Goal: Navigation & Orientation: Find specific page/section

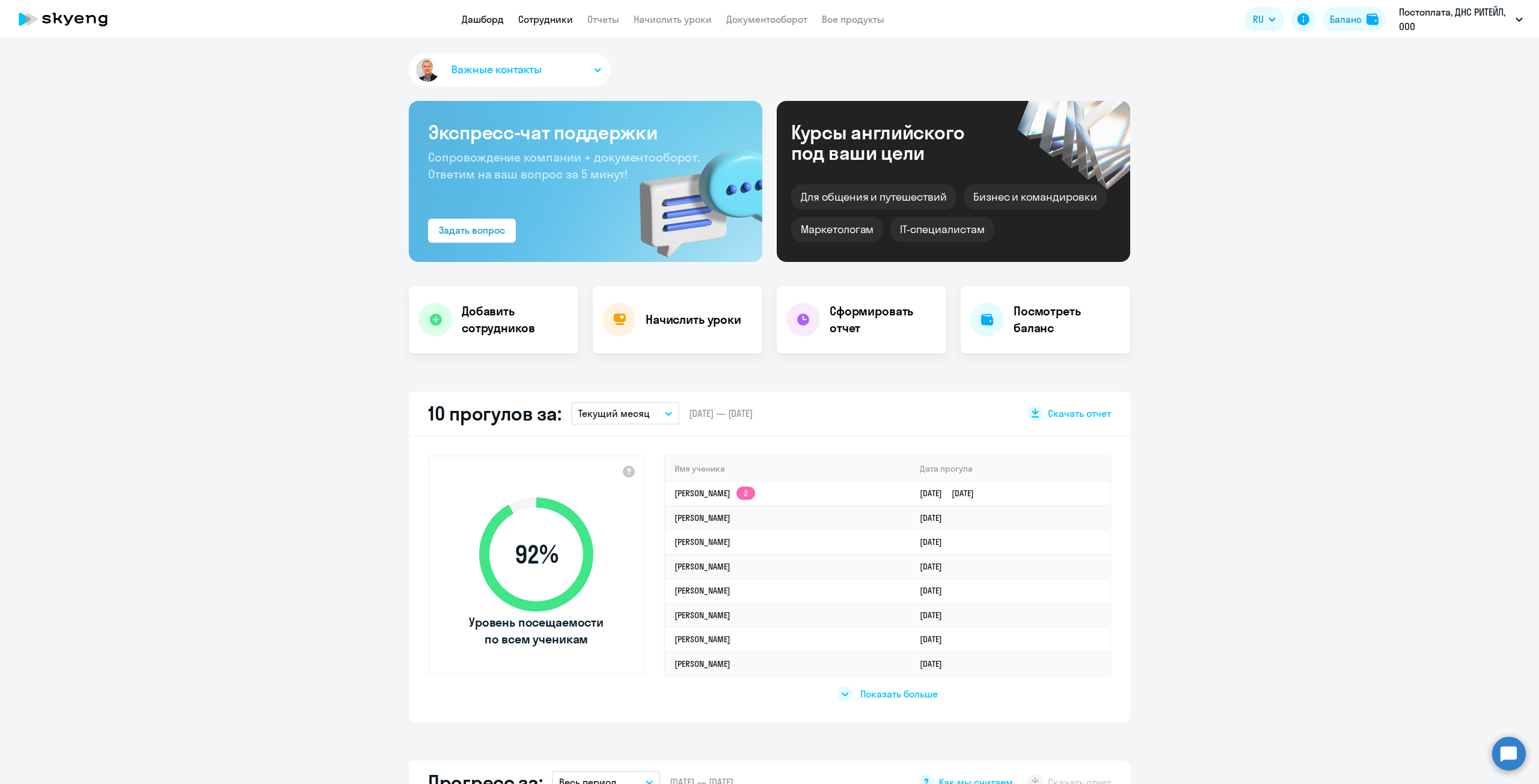
click at [554, 25] on link "Сотрудники" at bounding box center [545, 20] width 55 height 12
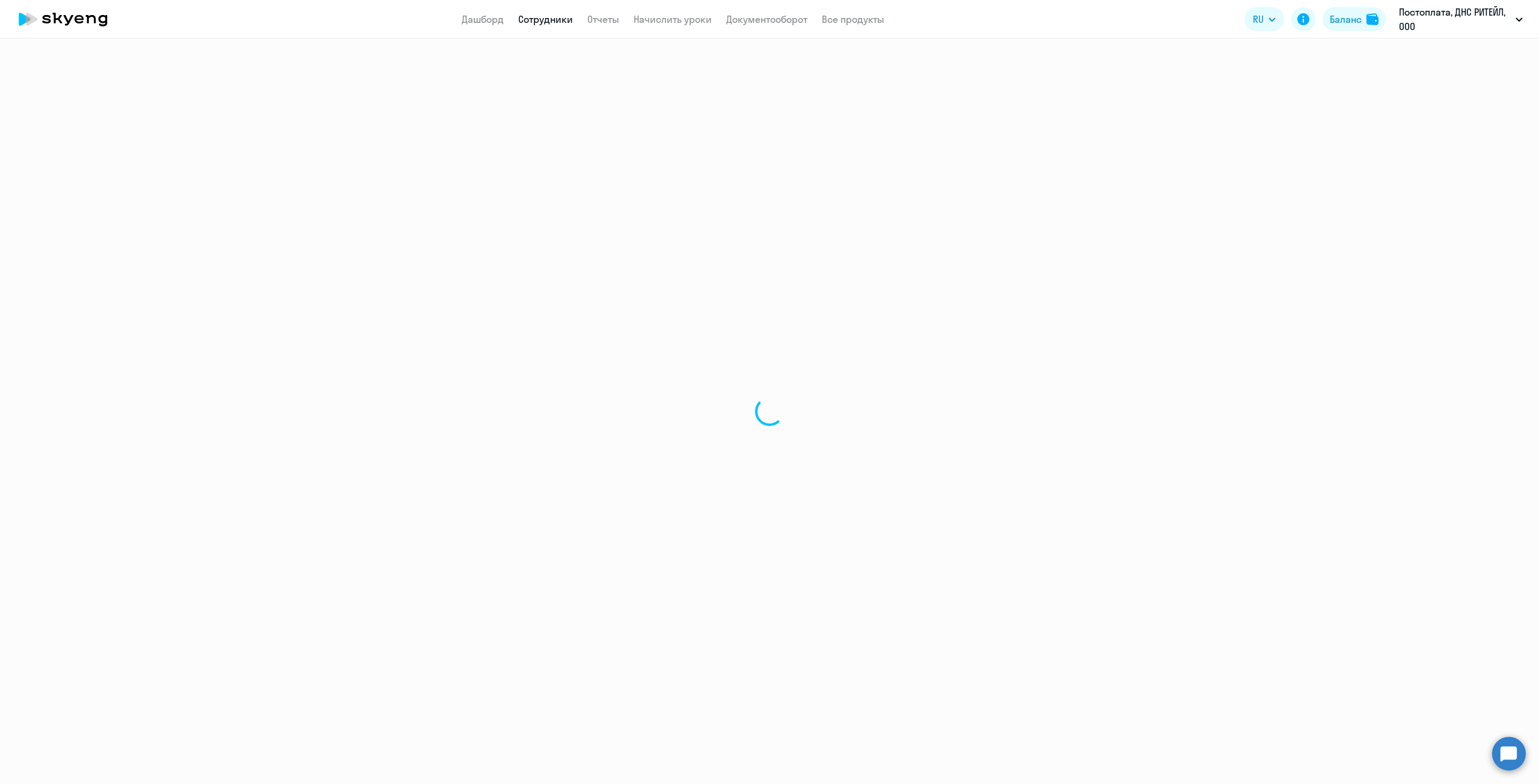
select select "30"
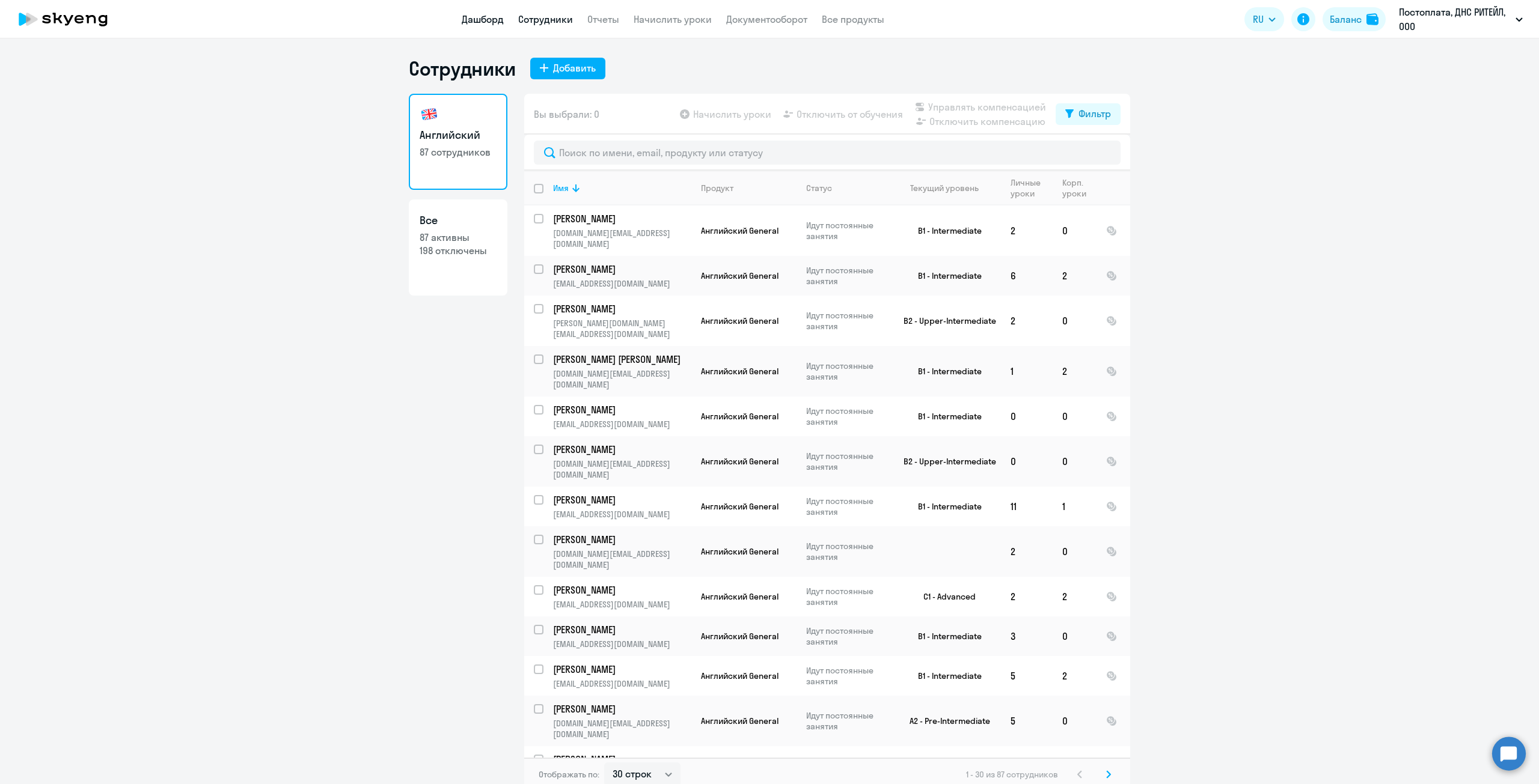
click at [486, 21] on link "Дашборд" at bounding box center [483, 20] width 42 height 12
